Goal: Navigation & Orientation: Find specific page/section

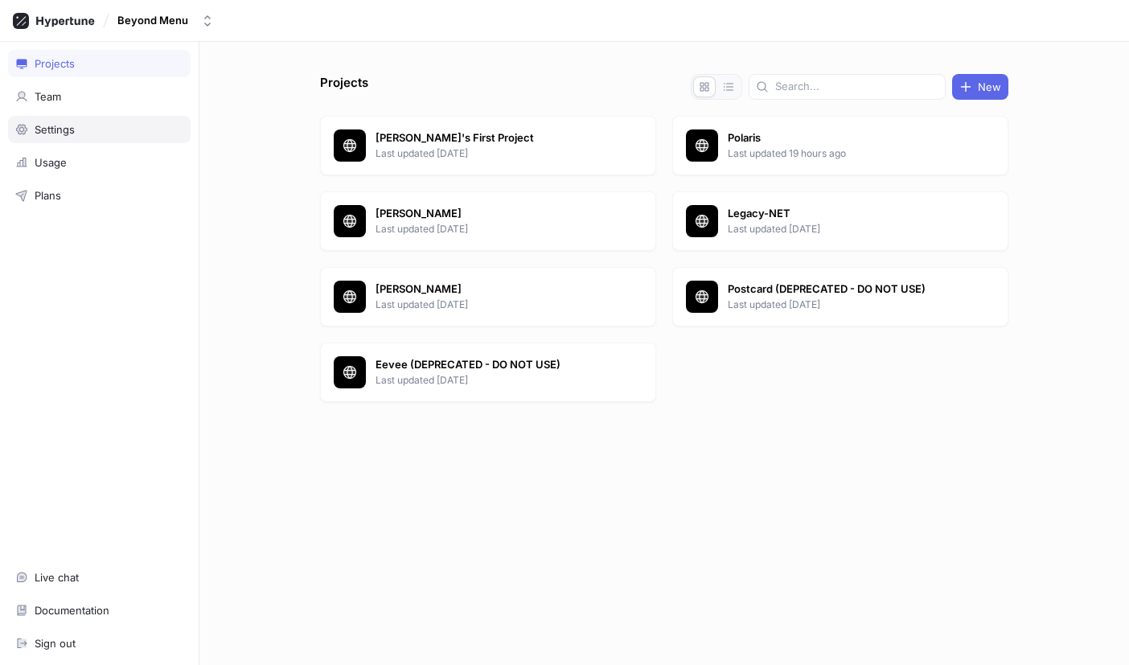
click at [76, 131] on div "Settings" at bounding box center [99, 129] width 168 height 13
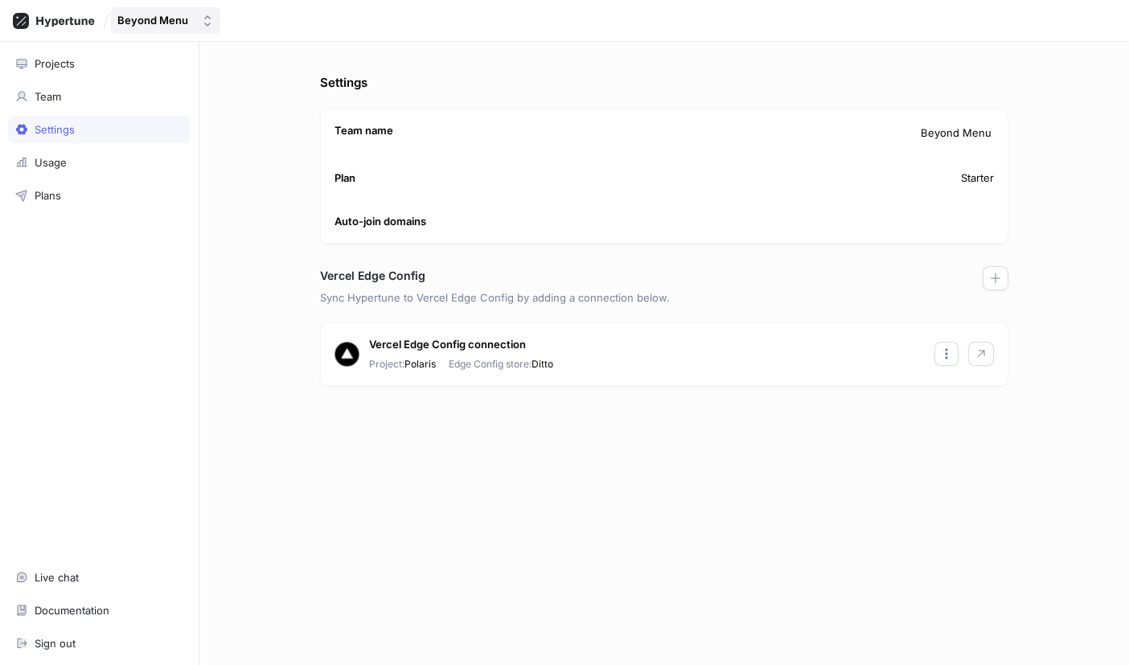
click at [201, 27] on icon "button" at bounding box center [207, 20] width 13 height 13
click at [371, 20] on div "Beyond Menu" at bounding box center [564, 21] width 1129 height 42
click at [45, 167] on div "Usage" at bounding box center [51, 162] width 32 height 13
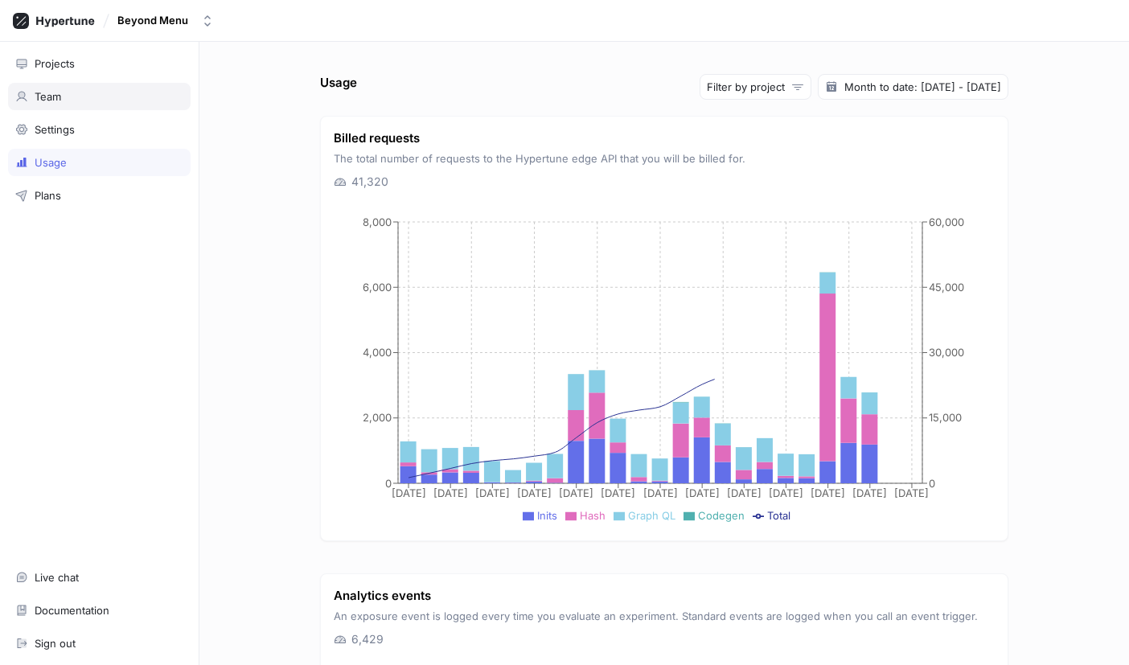
click at [81, 85] on div "Team" at bounding box center [99, 96] width 183 height 27
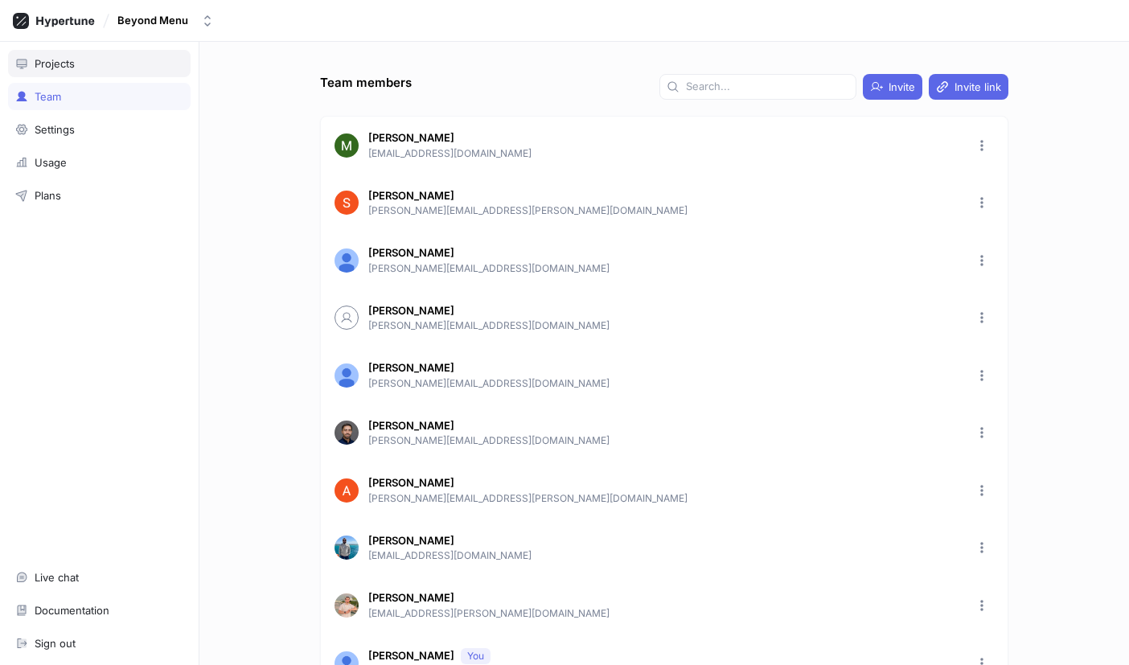
click at [81, 68] on div "Projects" at bounding box center [99, 63] width 168 height 13
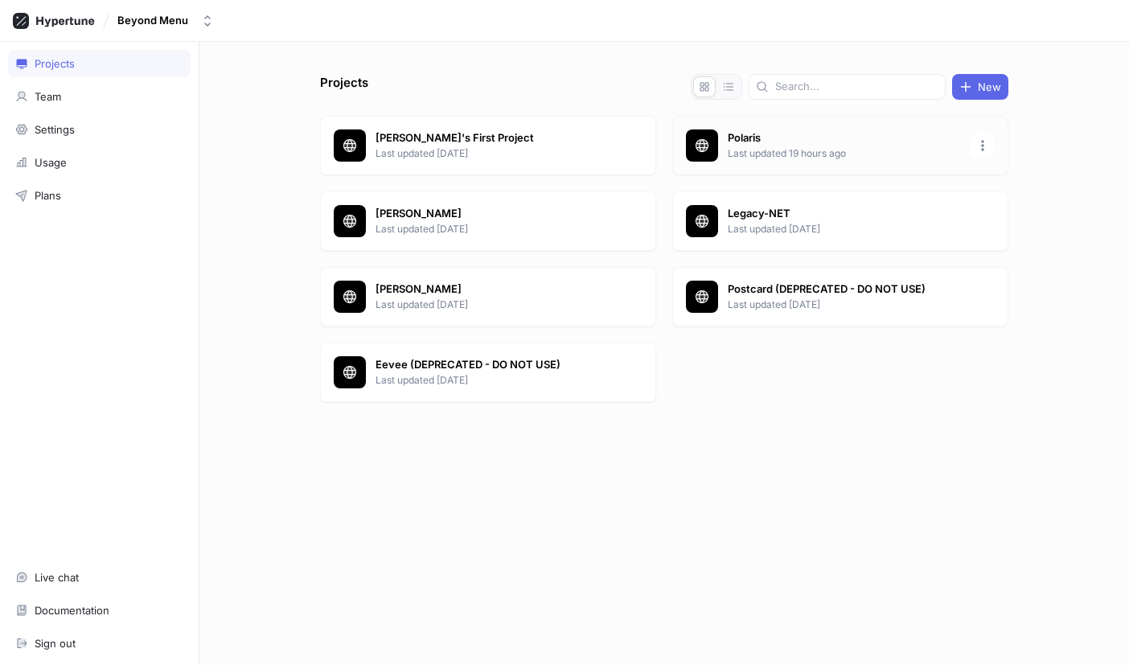
click at [897, 156] on p "Last updated 19 hours ago" at bounding box center [844, 153] width 233 height 14
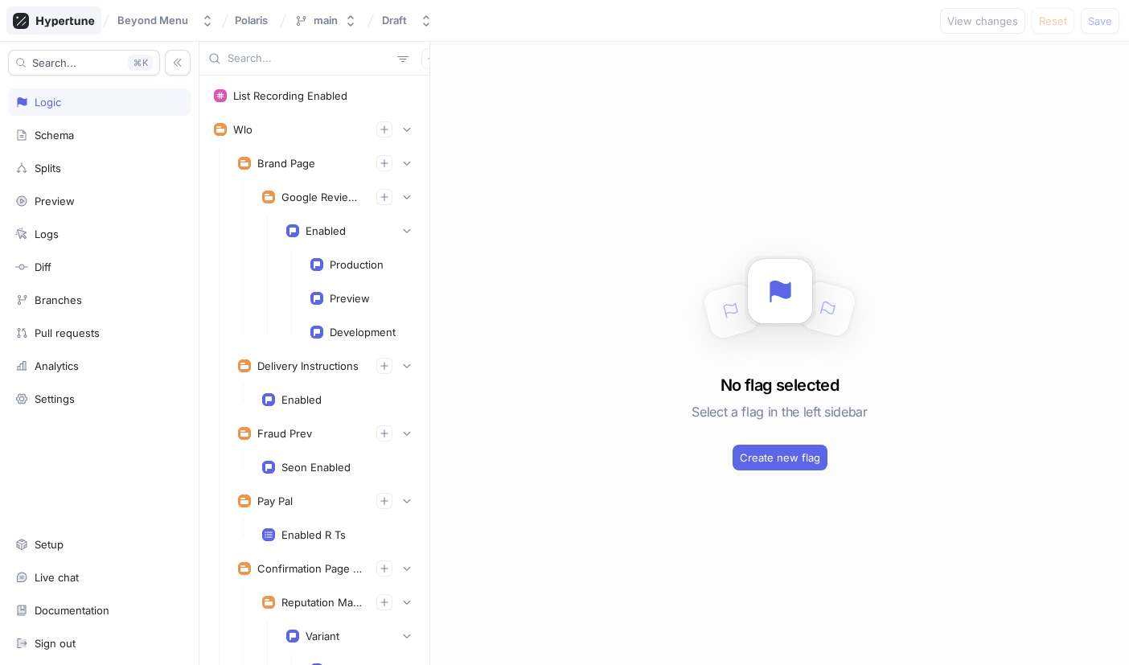
click at [62, 25] on icon at bounding box center [54, 21] width 82 height 16
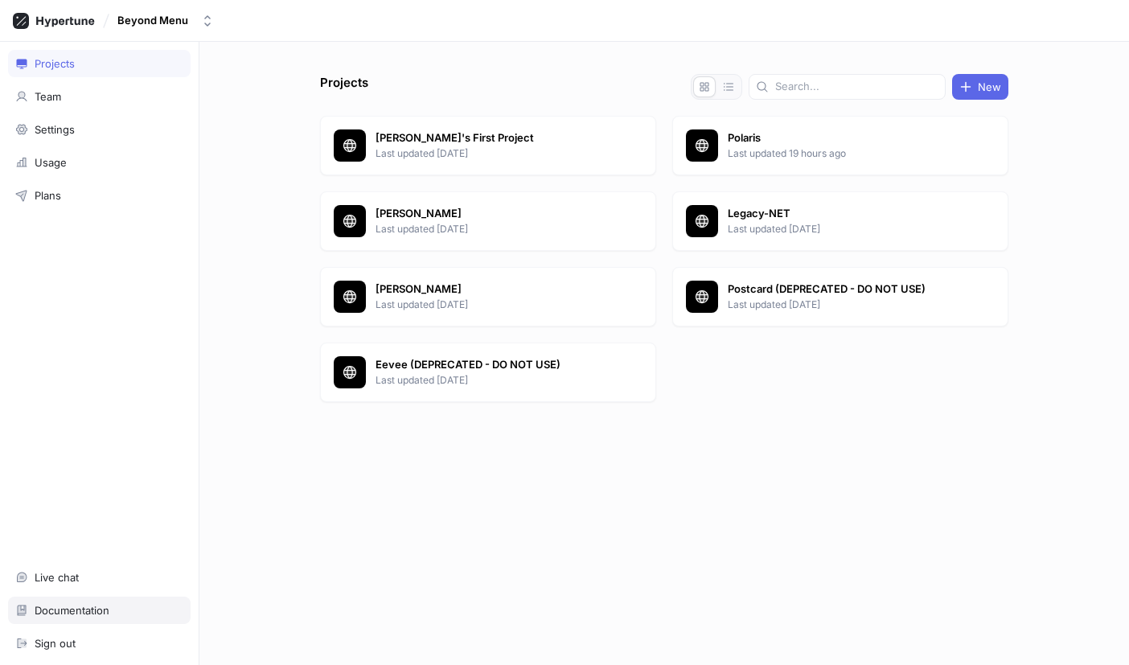
click at [89, 608] on div "Documentation" at bounding box center [72, 610] width 75 height 13
